Goal: Find specific page/section: Find specific page/section

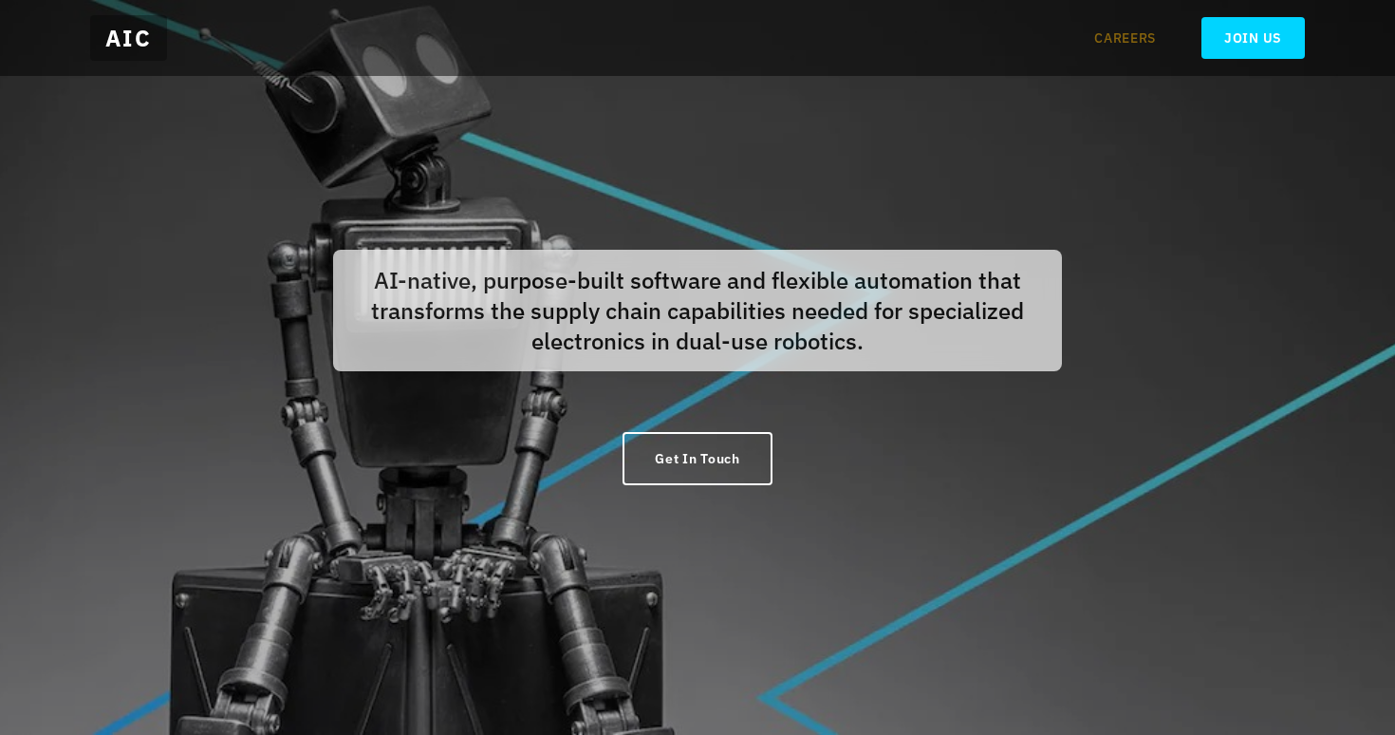
click at [1130, 38] on link "CAREERS" at bounding box center [1125, 37] width 62 height 19
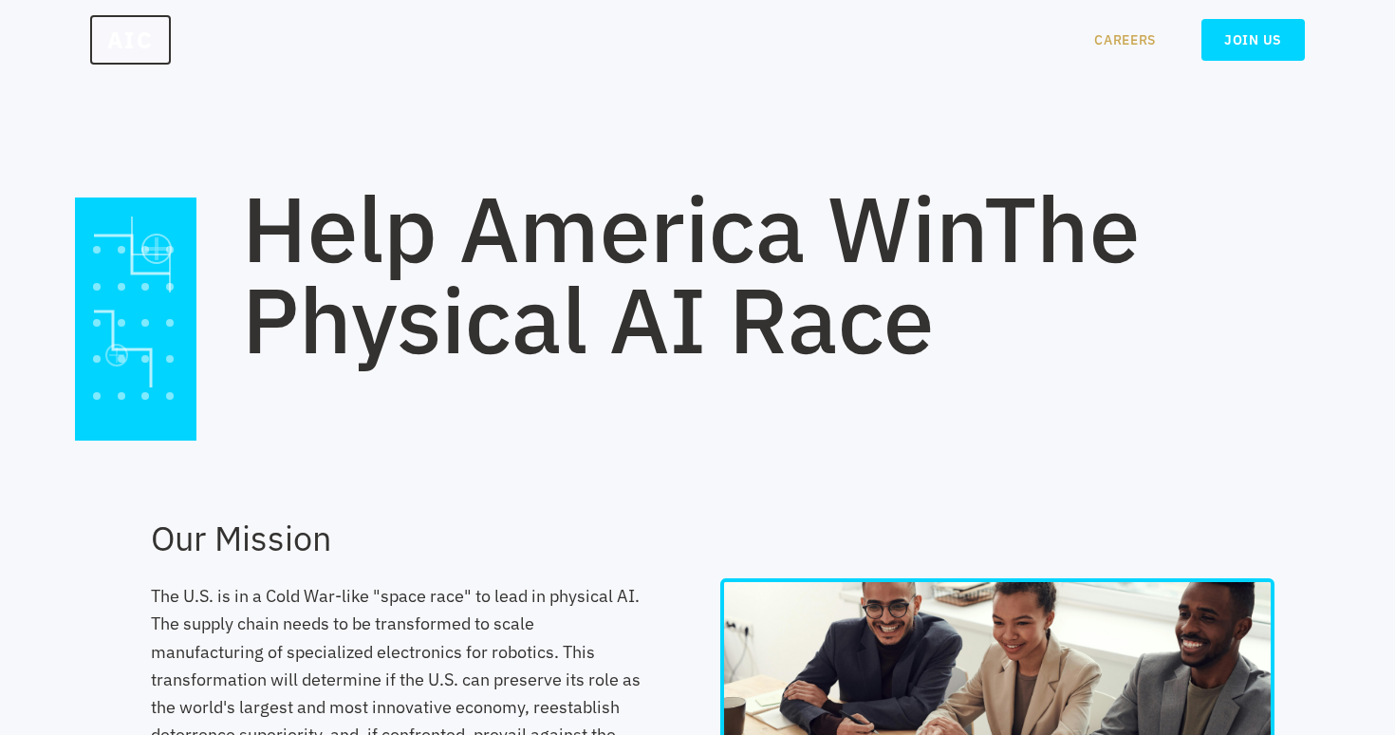
click at [1135, 37] on link "CAREERS" at bounding box center [1125, 39] width 62 height 19
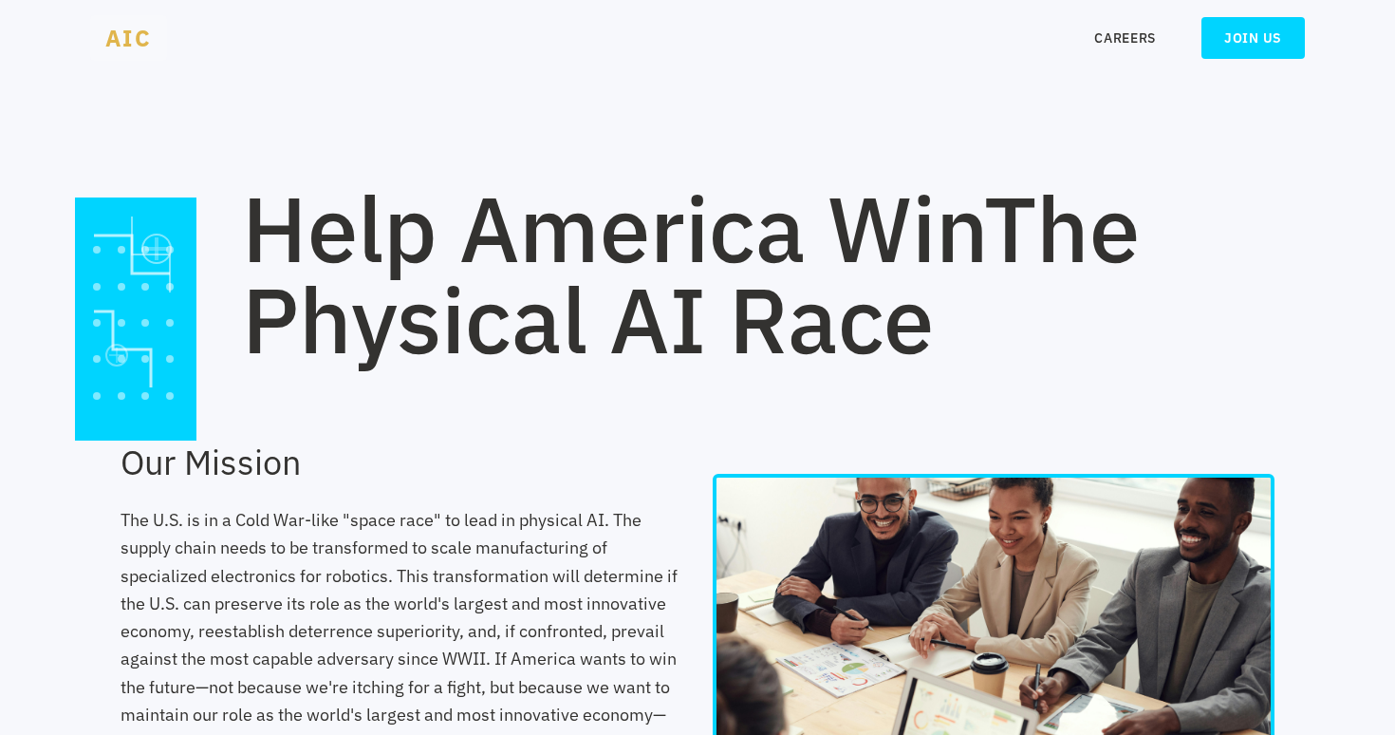
click at [121, 40] on span "AIC" at bounding box center [128, 38] width 77 height 46
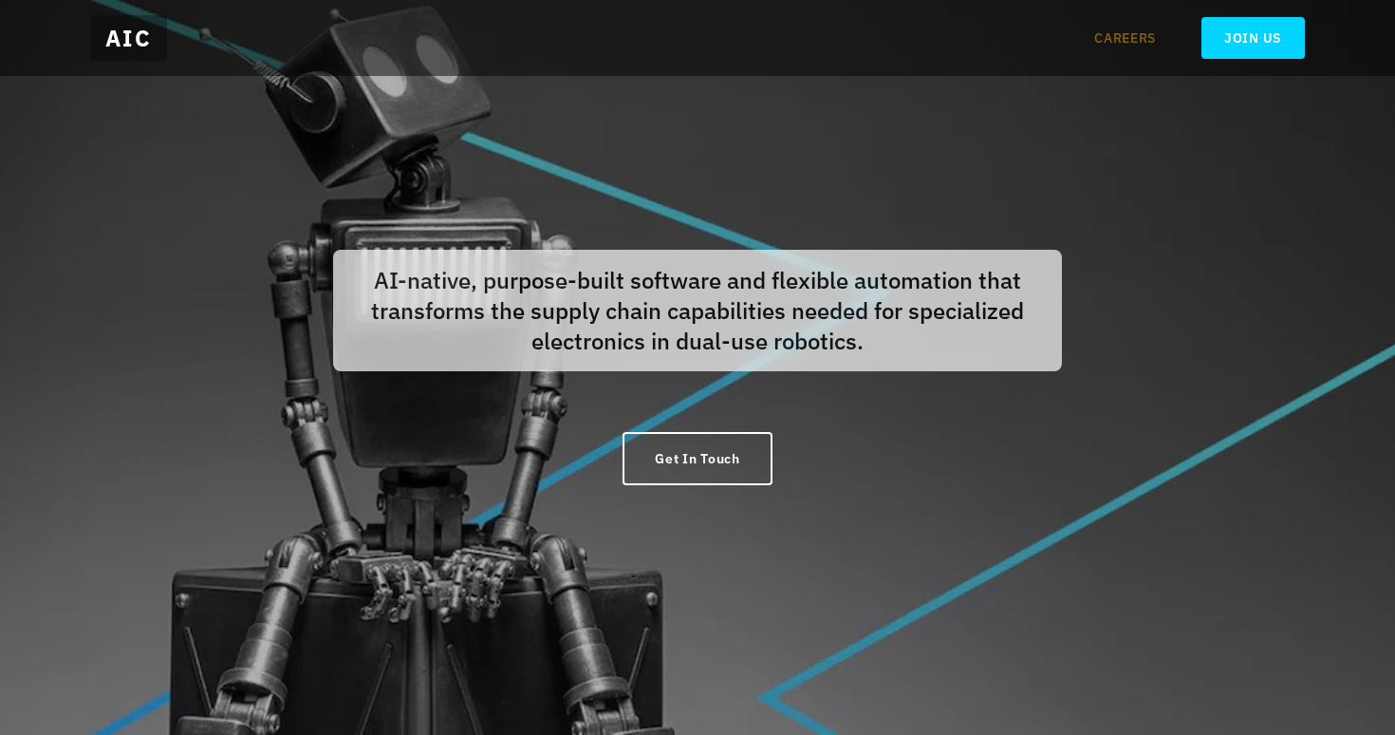
click at [1126, 36] on link "CAREERS" at bounding box center [1125, 37] width 62 height 19
